Goal: Transaction & Acquisition: Purchase product/service

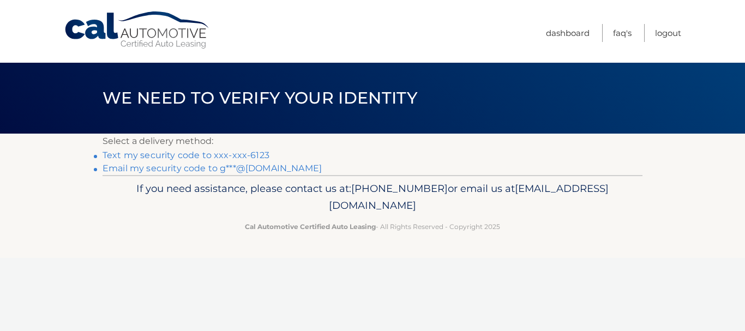
click at [169, 167] on link "Email my security code to g***@aol.com" at bounding box center [212, 168] width 219 height 10
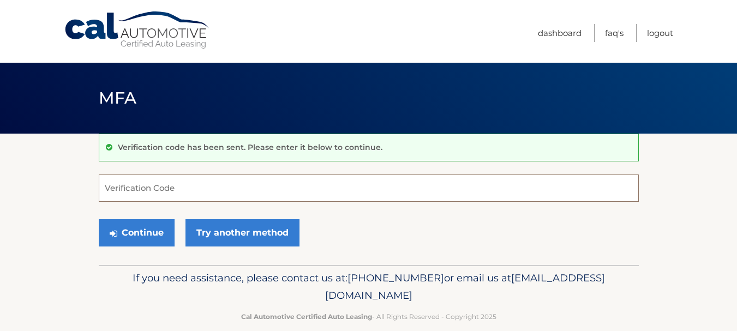
click at [147, 192] on input "Verification Code" at bounding box center [369, 188] width 540 height 27
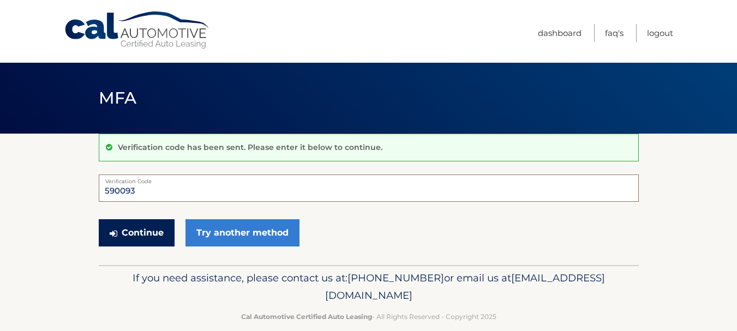
type input "590093"
click at [127, 232] on button "Continue" at bounding box center [137, 232] width 76 height 27
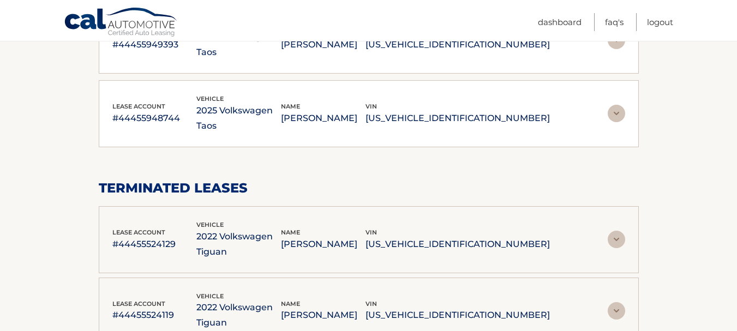
scroll to position [109, 0]
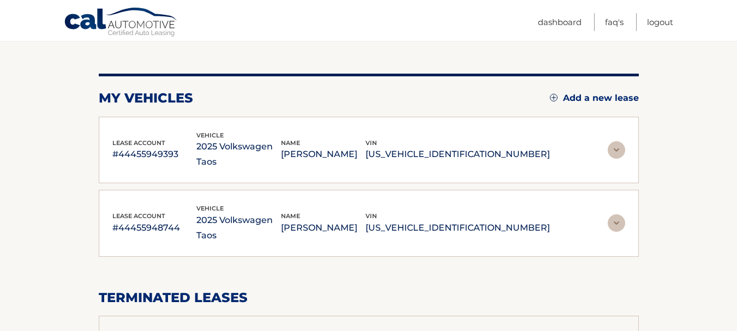
click at [613, 142] on img at bounding box center [616, 149] width 17 height 17
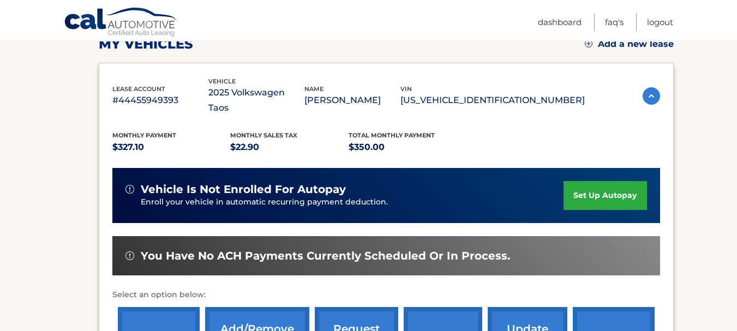
scroll to position [273, 0]
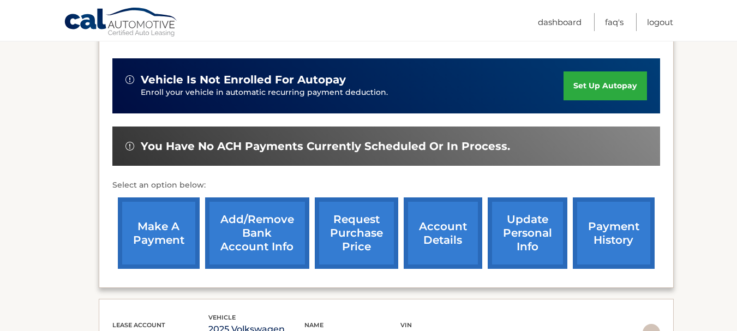
click at [146, 199] on link "make a payment" at bounding box center [159, 233] width 82 height 71
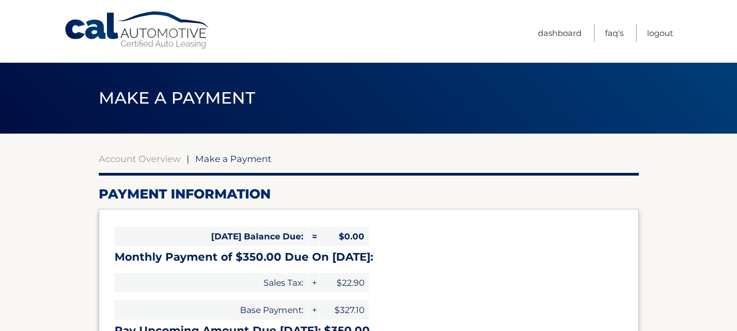
select select "OTFiZmI5OTUtZDE3My00YzU4LTgxYmEtNzExNzQyMzg4Yjhj"
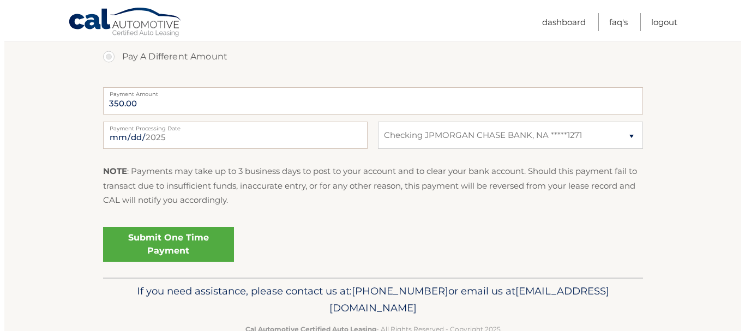
scroll to position [436, 0]
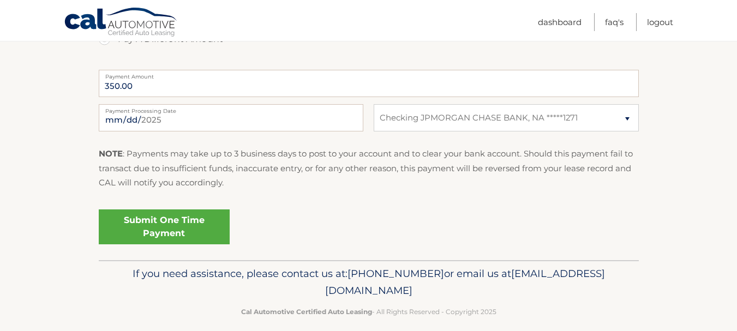
click at [159, 222] on link "Submit One Time Payment" at bounding box center [164, 227] width 131 height 35
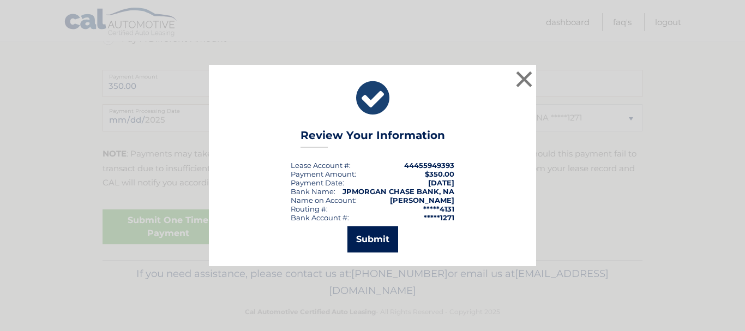
click at [375, 246] on button "Submit" at bounding box center [373, 239] width 51 height 26
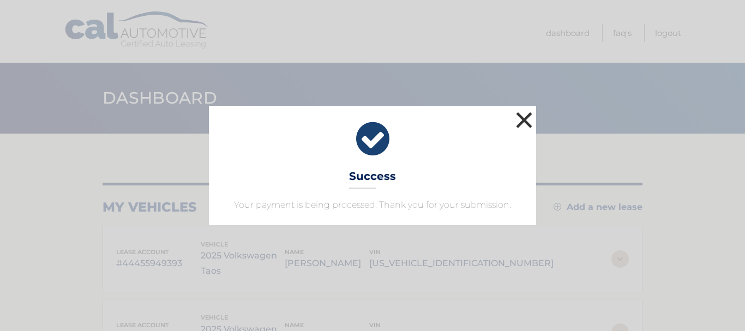
click at [527, 114] on button "×" at bounding box center [524, 120] width 22 height 22
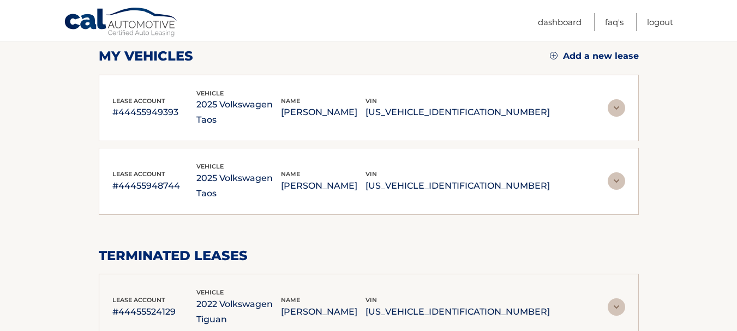
scroll to position [164, 0]
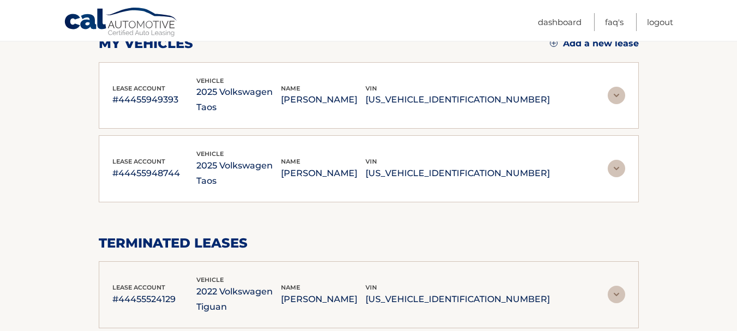
click at [623, 160] on img at bounding box center [616, 168] width 17 height 17
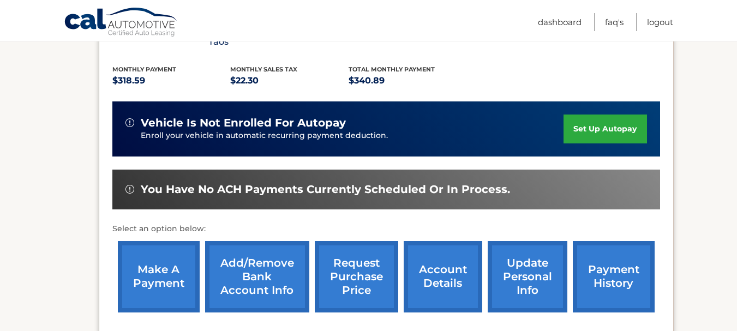
scroll to position [382, 0]
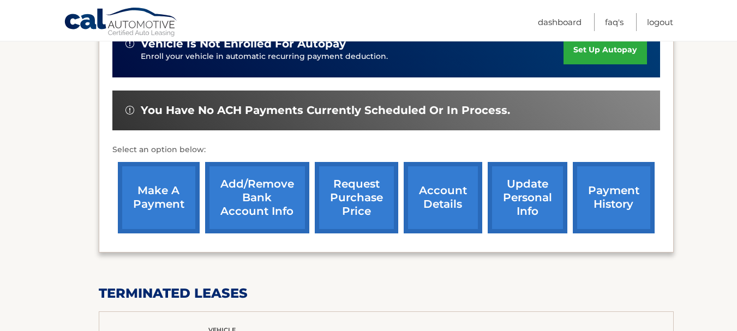
click at [145, 162] on link "make a payment" at bounding box center [159, 197] width 82 height 71
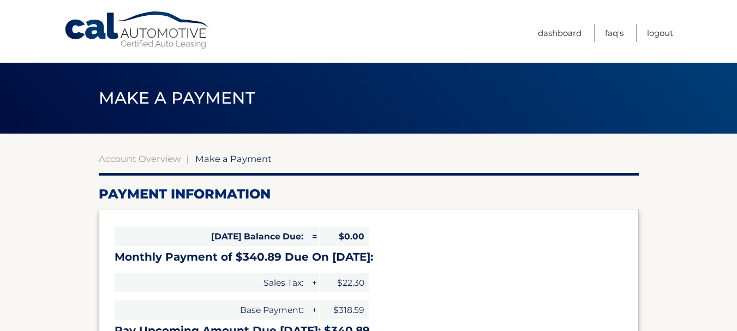
select select "OWM0MzE4Y2YtYzZiMC00ZThhLTgzNTQtYTdiMDIzN2MxZjBh"
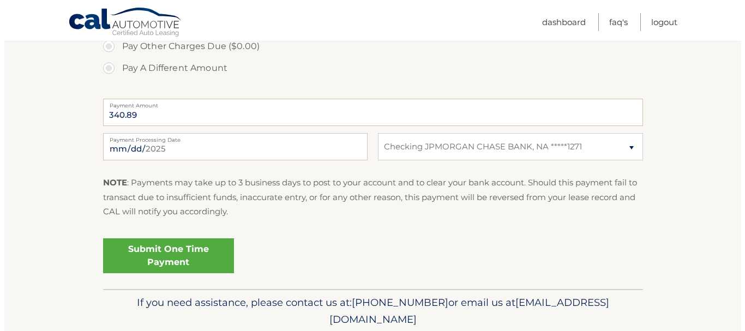
scroll to position [436, 0]
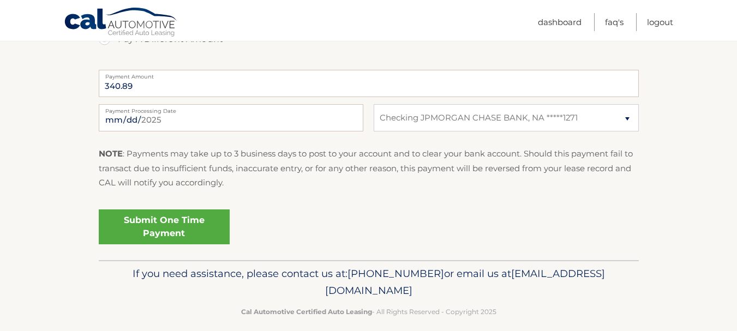
click at [148, 216] on link "Submit One Time Payment" at bounding box center [164, 227] width 131 height 35
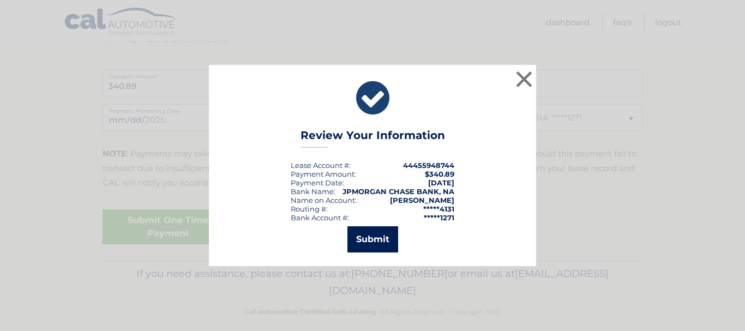
click at [379, 242] on button "Submit" at bounding box center [373, 239] width 51 height 26
